Goal: Task Accomplishment & Management: Complete application form

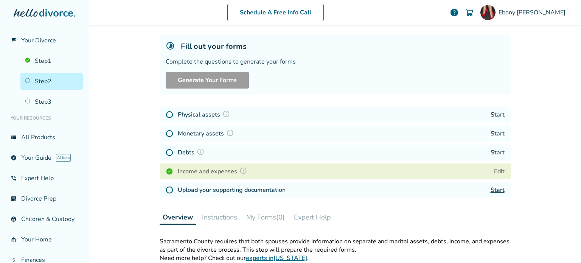
scroll to position [76, 0]
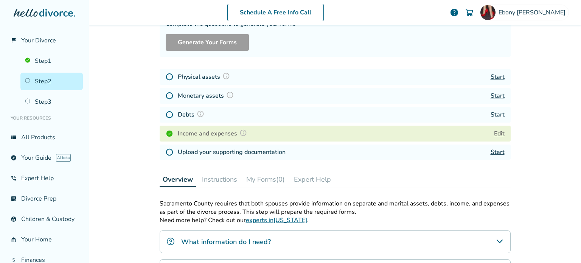
click at [490, 74] on link "Start" at bounding box center [497, 77] width 14 height 8
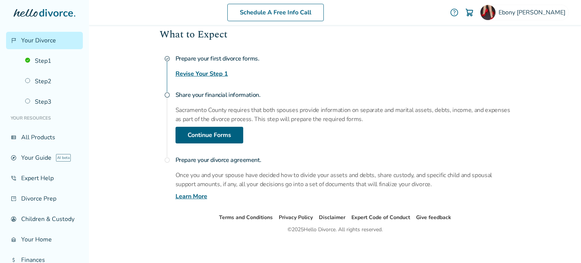
scroll to position [115, 0]
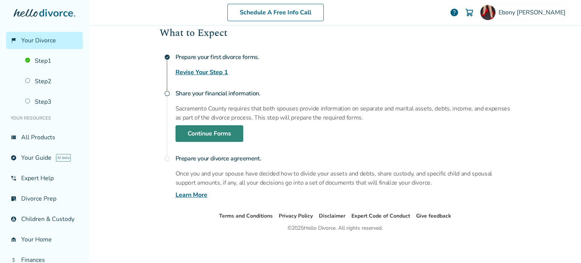
click at [208, 133] on link "Continue Forms" at bounding box center [209, 133] width 68 height 17
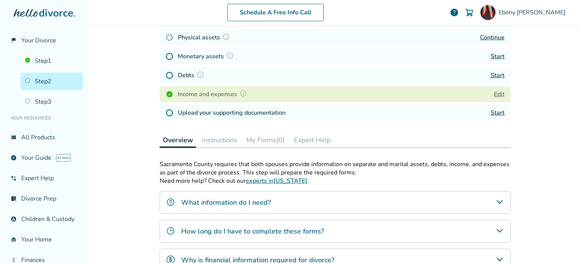
scroll to position [37, 0]
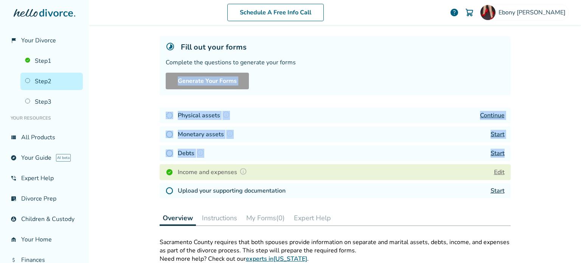
drag, startPoint x: 138, startPoint y: 93, endPoint x: 514, endPoint y: 150, distance: 380.4
click at [514, 150] on div "Schedule A Free Info Call Ebony Hadnot help Schedule A Free Call Ebony Hadnot b…" at bounding box center [335, 131] width 492 height 263
copy div "Generate Your Forms Physical assets Continue Monetary assets Start Debts Start"
click at [195, 135] on h4 "Monetary assets" at bounding box center [207, 134] width 58 height 10
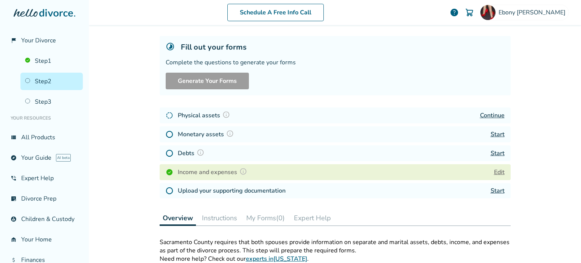
click at [178, 152] on h4 "Debts" at bounding box center [192, 153] width 29 height 10
click at [495, 152] on link "Start" at bounding box center [497, 153] width 14 height 8
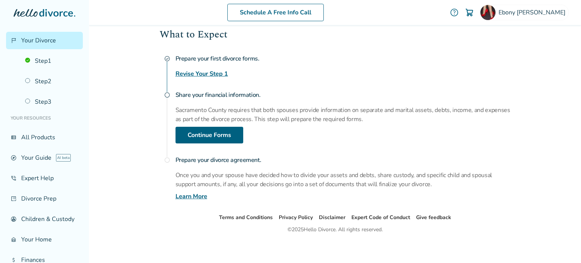
scroll to position [115, 0]
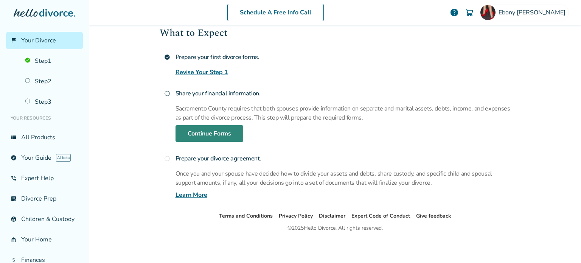
click at [202, 129] on link "Continue Forms" at bounding box center [209, 133] width 68 height 17
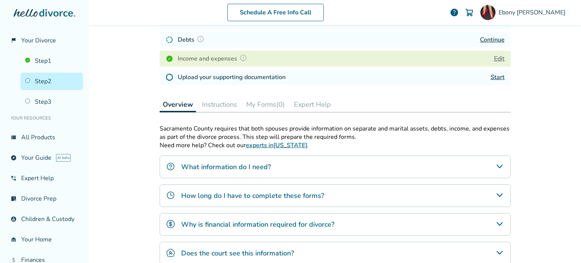
scroll to position [188, 0]
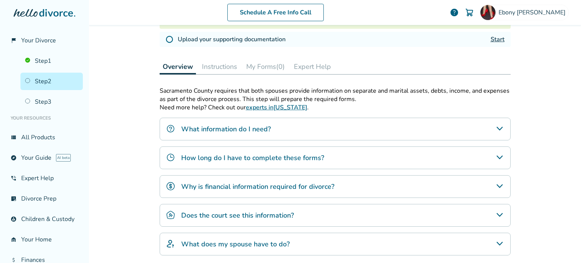
click at [216, 65] on button "Instructions" at bounding box center [219, 66] width 41 height 15
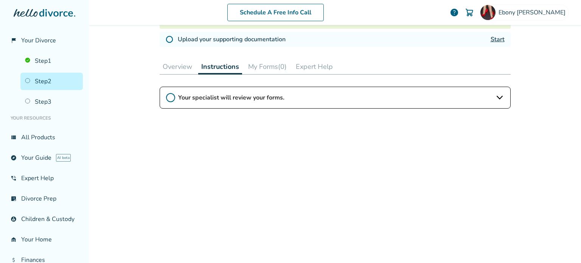
click at [264, 96] on span "Your specialist will review your forms." at bounding box center [335, 97] width 314 height 8
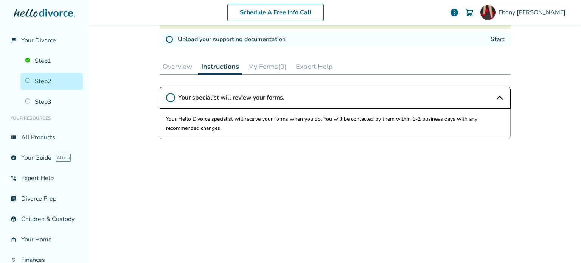
click at [261, 69] on button "My Forms (0)" at bounding box center [267, 66] width 45 height 15
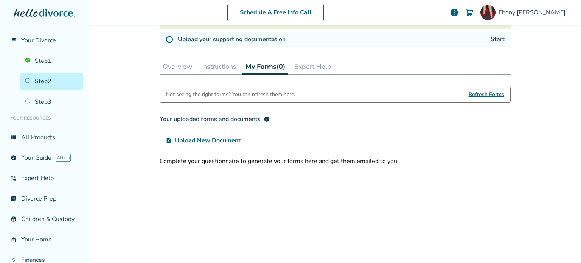
click at [206, 66] on button "Instructions" at bounding box center [218, 66] width 41 height 15
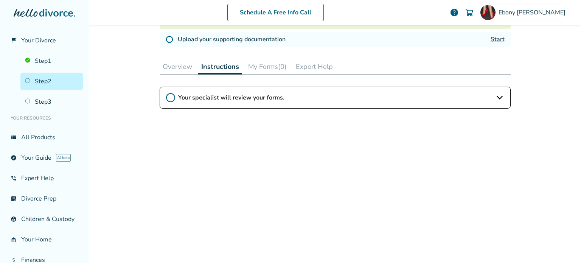
click at [169, 66] on button "Overview" at bounding box center [178, 66] width 36 height 15
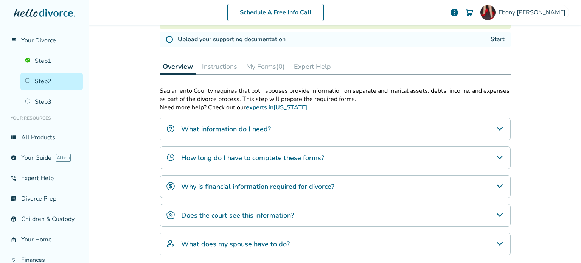
click at [258, 69] on button "My Forms (0)" at bounding box center [265, 66] width 45 height 15
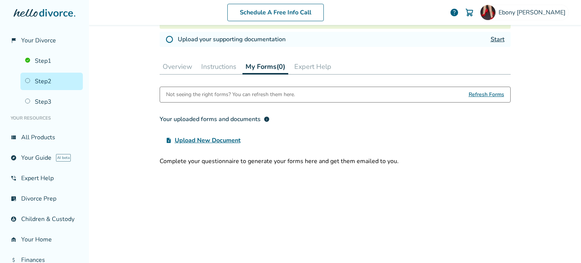
click at [202, 139] on span "Upload New Document" at bounding box center [208, 140] width 66 height 9
click at [0, 0] on input "upload_file Upload New Document" at bounding box center [0, 0] width 0 height 0
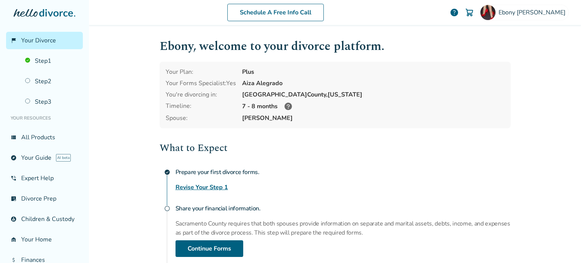
click at [34, 42] on span "Your Divorce" at bounding box center [38, 40] width 35 height 8
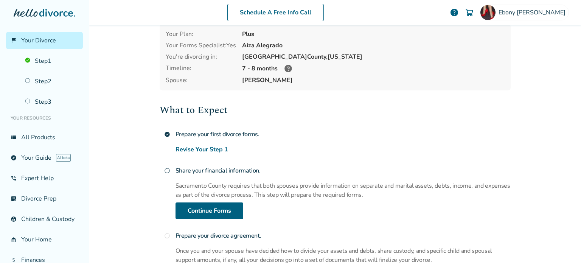
scroll to position [76, 0]
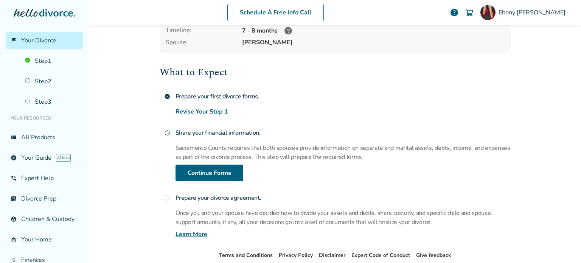
click at [211, 96] on h4 "Prepare your first divorce forms." at bounding box center [342, 96] width 335 height 15
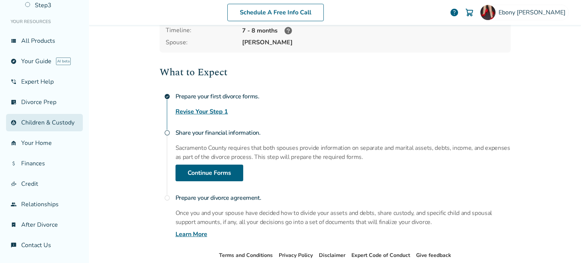
scroll to position [0, 0]
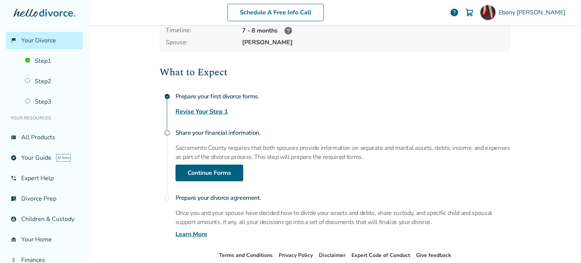
click at [27, 42] on span "Your Divorce" at bounding box center [38, 40] width 35 height 8
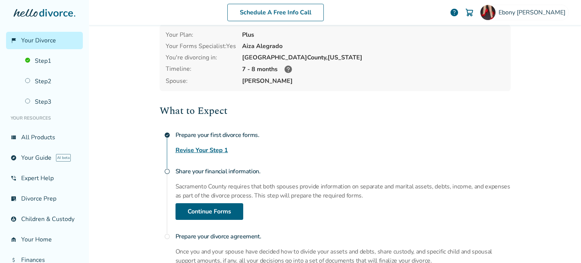
click at [27, 42] on span "Your Divorce" at bounding box center [38, 40] width 35 height 8
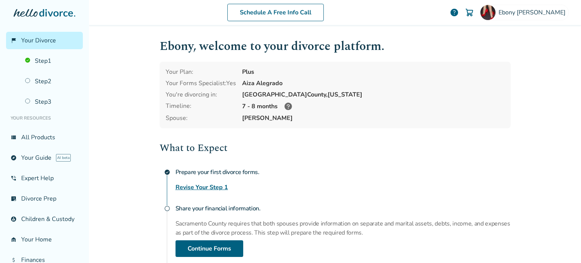
scroll to position [113, 0]
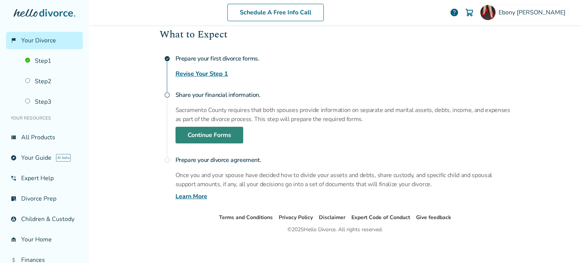
click at [211, 131] on link "Continue Forms" at bounding box center [209, 135] width 68 height 17
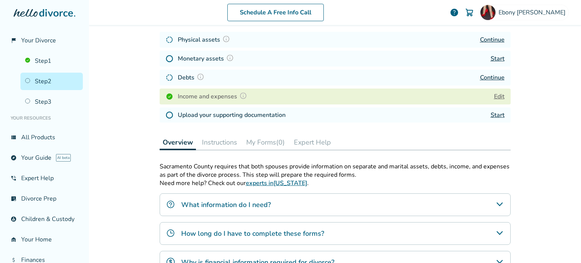
scroll to position [150, 0]
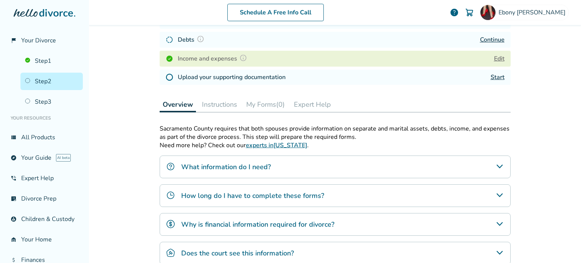
click at [222, 104] on button "Instructions" at bounding box center [219, 104] width 41 height 15
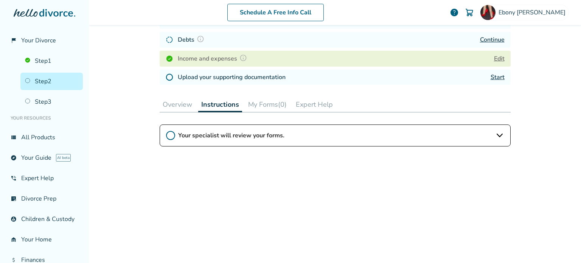
click at [256, 104] on button "My Forms (0)" at bounding box center [267, 104] width 45 height 15
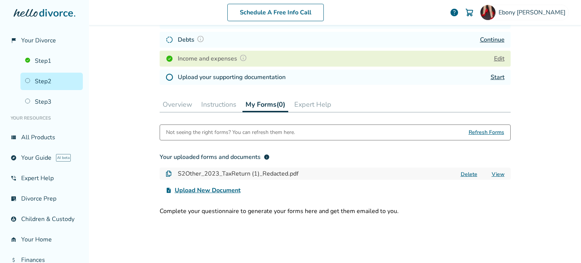
click at [215, 190] on span "Upload New Document" at bounding box center [208, 190] width 66 height 9
click at [0, 0] on input "upload_file Upload New Document" at bounding box center [0, 0] width 0 height 0
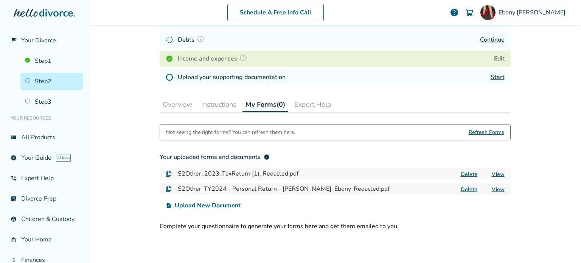
click at [212, 204] on span "Upload New Document" at bounding box center [208, 205] width 66 height 9
click at [0, 0] on input "upload_file Upload New Document" at bounding box center [0, 0] width 0 height 0
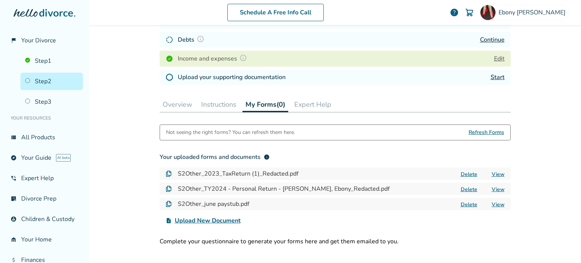
click at [204, 220] on span "Upload New Document" at bounding box center [208, 220] width 66 height 9
click at [0, 0] on input "upload_file Upload New Document" at bounding box center [0, 0] width 0 height 0
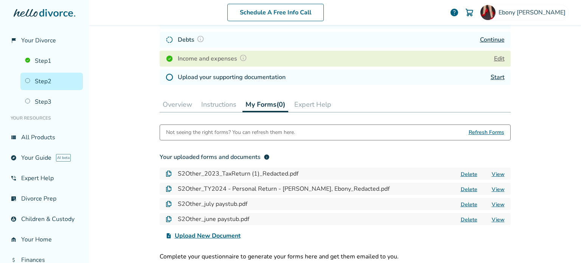
click at [304, 104] on button "Expert Help" at bounding box center [312, 104] width 43 height 15
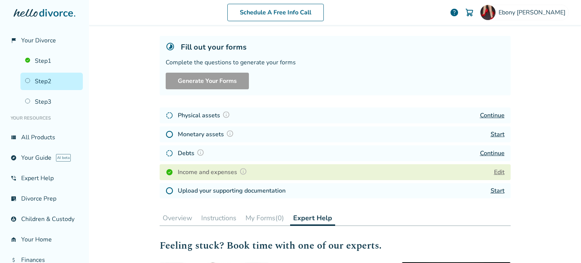
scroll to position [75, 0]
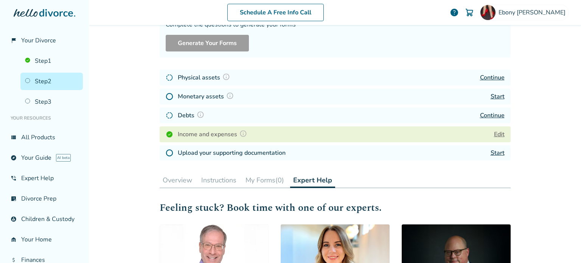
click at [490, 94] on link "Start" at bounding box center [497, 96] width 14 height 8
